Goal: Information Seeking & Learning: Check status

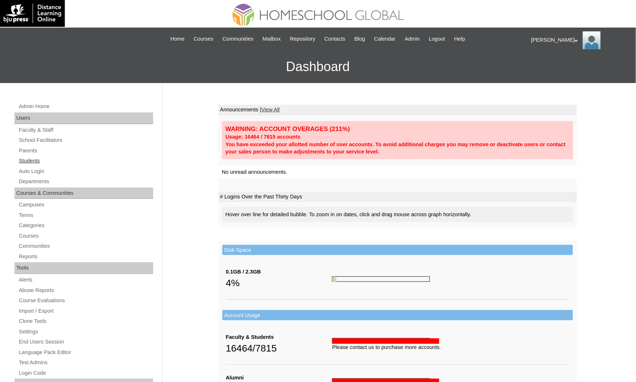
click at [65, 161] on link "Students" at bounding box center [85, 160] width 135 height 9
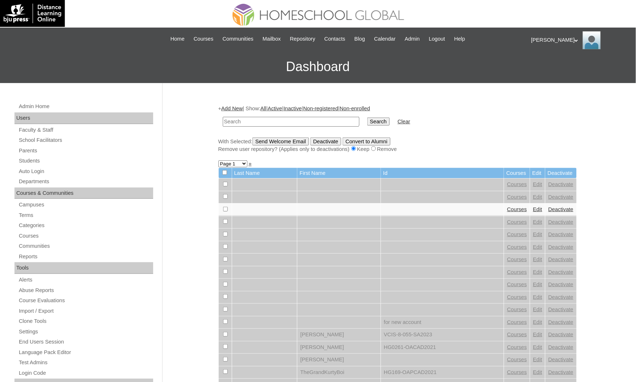
click at [258, 123] on input "text" at bounding box center [291, 122] width 137 height 10
type input "Niko Lael"
click at [367, 117] on input "Search" at bounding box center [378, 121] width 22 height 8
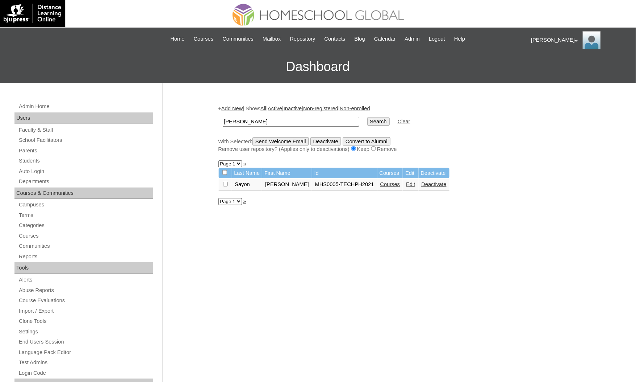
click at [380, 183] on link "Courses" at bounding box center [390, 184] width 20 height 6
